Goal: Information Seeking & Learning: Learn about a topic

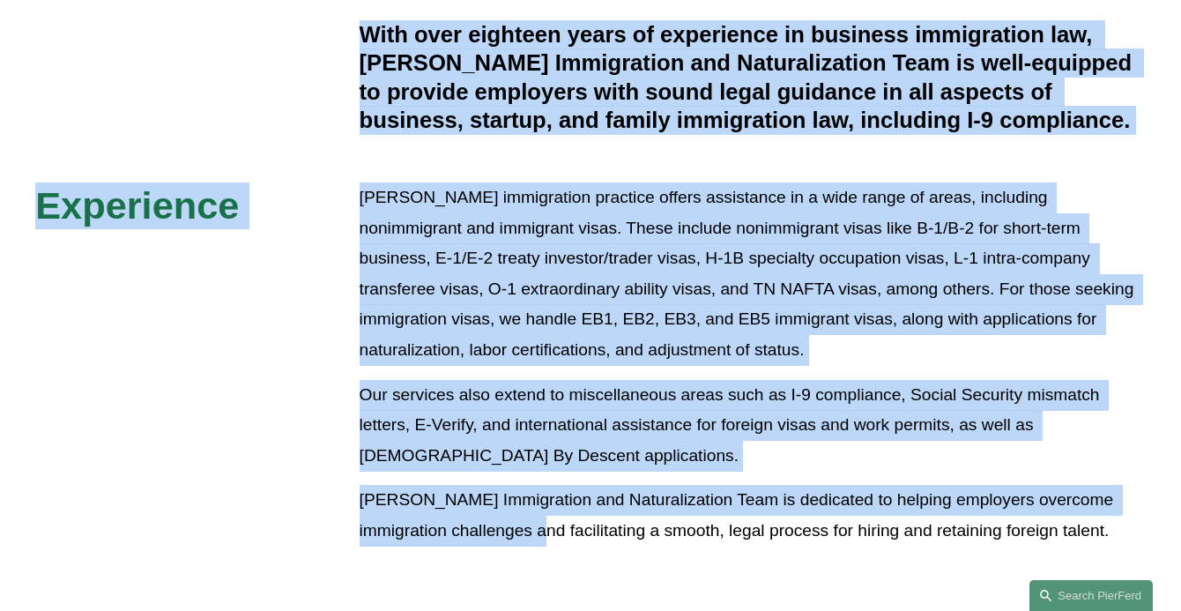
scroll to position [701, 0]
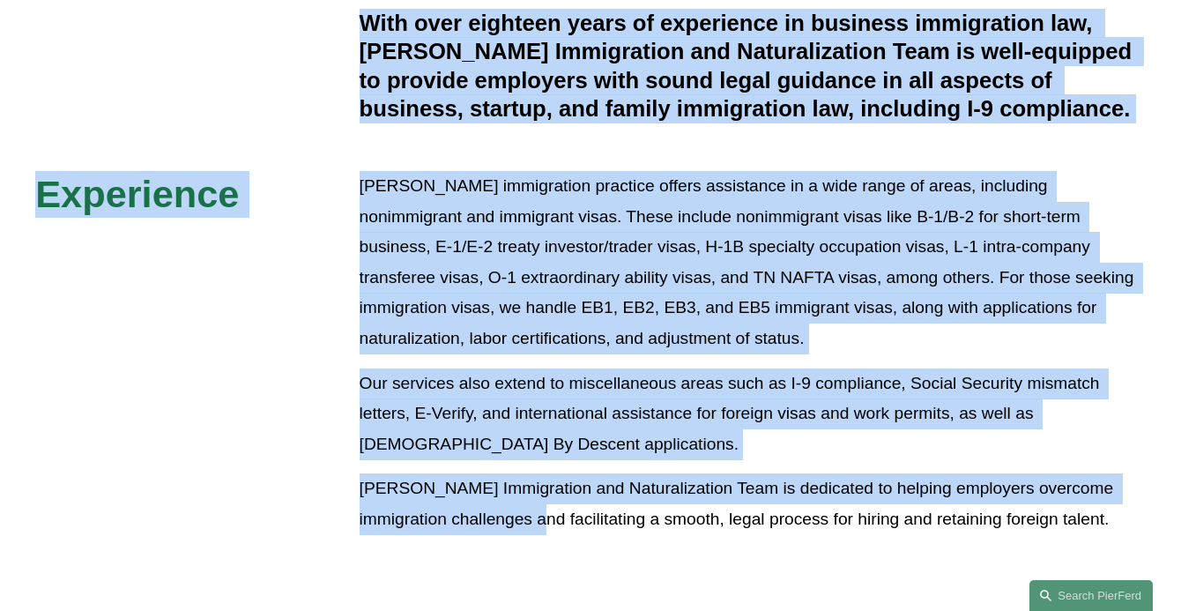
drag, startPoint x: 356, startPoint y: 112, endPoint x: 1122, endPoint y: 555, distance: 884.7
click at [1122, 534] on div "Overview In today’s ever-expanding global economy, maintaining a competitive ed…" at bounding box center [590, 143] width 1181 height 784
click at [1127, 534] on p "Pierson Ferdinand’s Immigration and Naturalization Team is dedicated to helping…" at bounding box center [753, 503] width 786 height 61
click at [1141, 534] on p "Pierson Ferdinand’s Immigration and Naturalization Team is dedicated to helping…" at bounding box center [753, 503] width 786 height 61
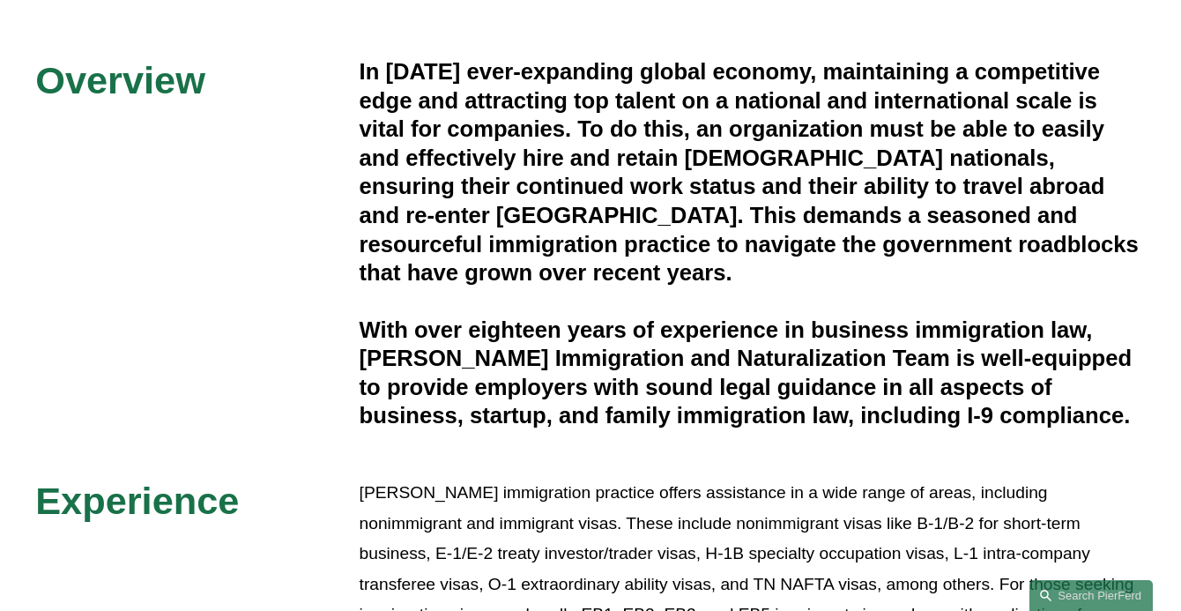
scroll to position [381, 0]
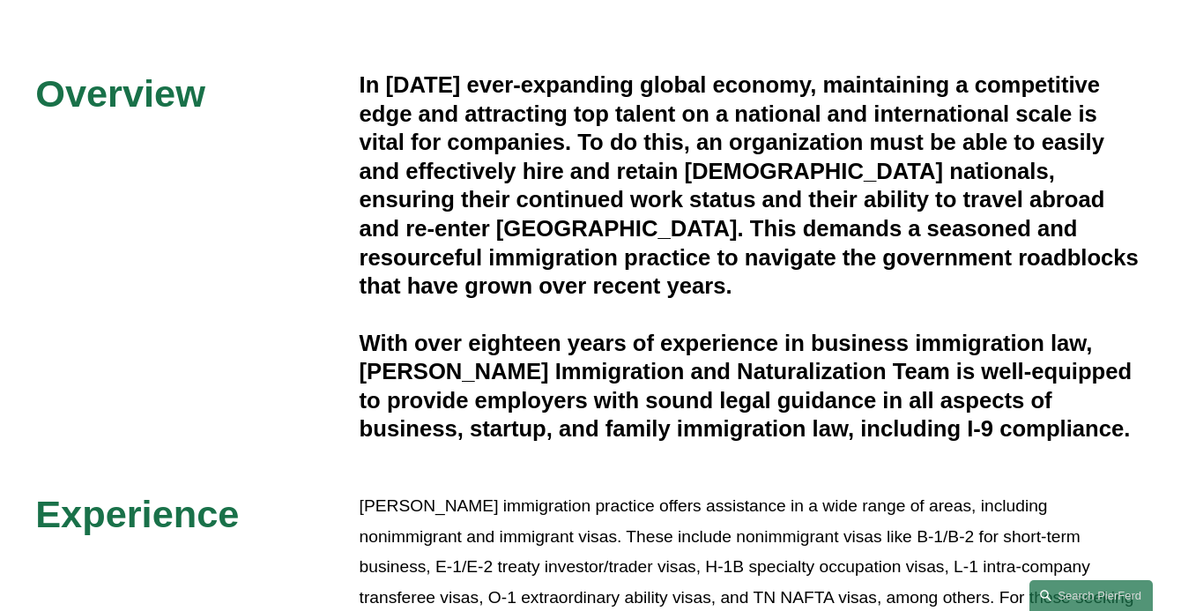
drag, startPoint x: 1128, startPoint y: 554, endPoint x: 41, endPoint y: 117, distance: 1171.3
click at [41, 117] on div "Overview In today’s ever-expanding global economy, maintaining a competitive ed…" at bounding box center [590, 463] width 1181 height 784
copy div "Overview In today’s ever-expanding global economy, maintaining a competitive ed…"
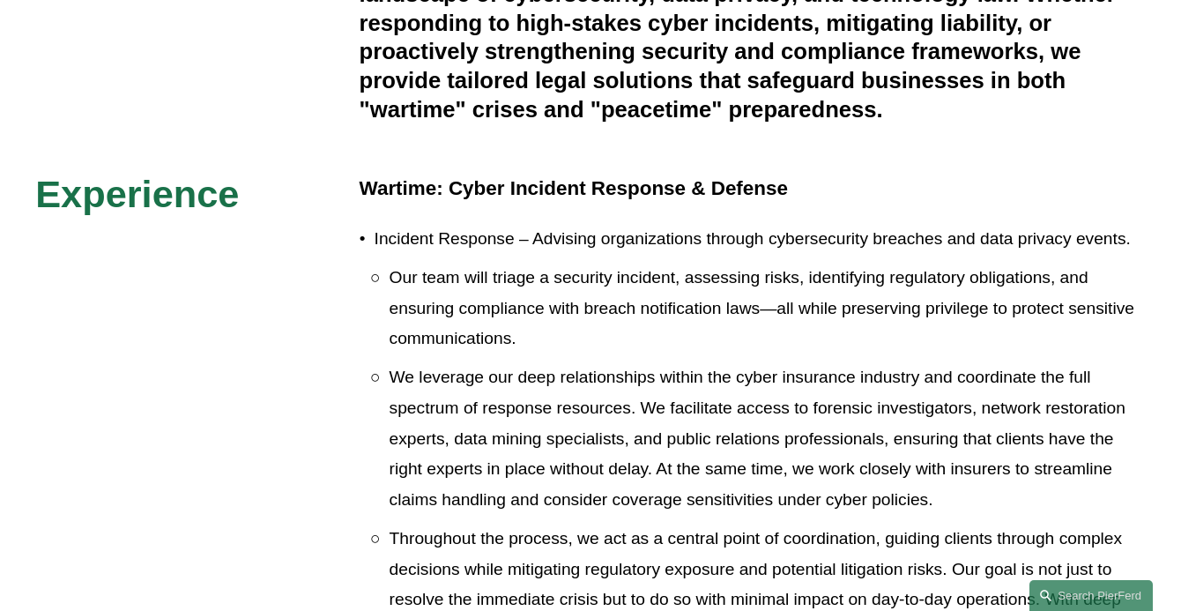
scroll to position [793, 0]
